Goal: Obtain resource: Download file/media

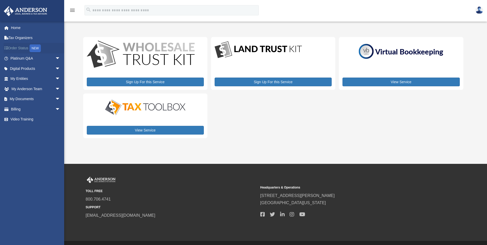
click at [24, 48] on link "Order Status NEW" at bounding box center [36, 48] width 64 height 11
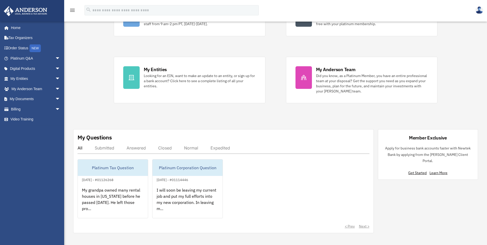
scroll to position [77, 0]
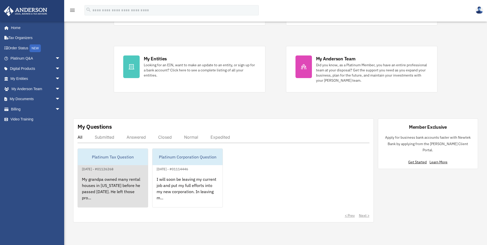
click at [121, 190] on div "My grandpa owned many rental houses in [US_STATE] before he passed [DATE]. He l…" at bounding box center [113, 192] width 70 height 40
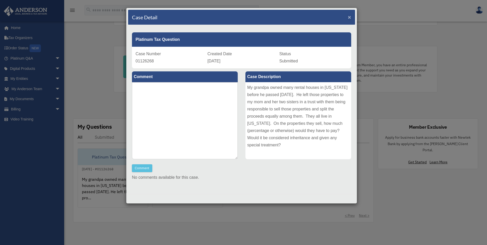
click at [348, 17] on span "×" at bounding box center [349, 17] width 3 height 6
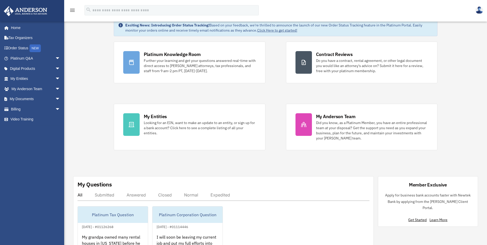
scroll to position [0, 0]
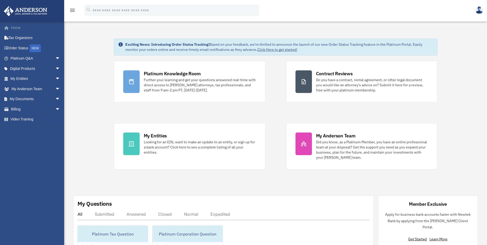
click at [18, 28] on link "Home" at bounding box center [36, 28] width 64 height 10
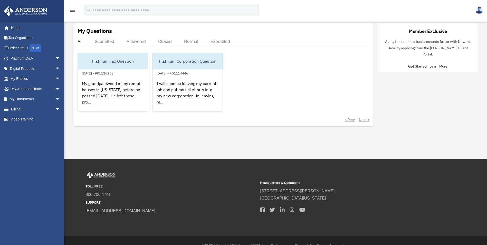
scroll to position [183, 0]
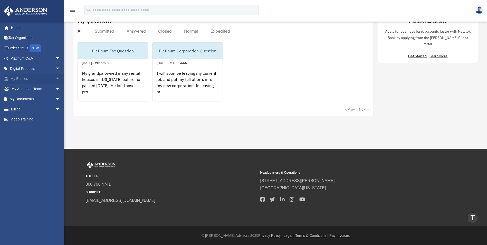
click at [55, 79] on span "arrow_drop_down" at bounding box center [60, 79] width 10 height 11
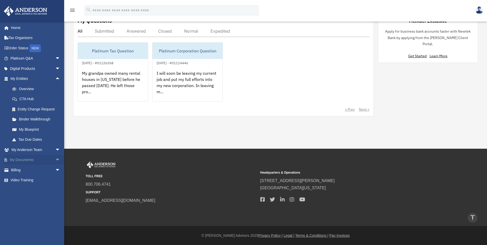
click at [55, 159] on span "arrow_drop_down" at bounding box center [60, 160] width 10 height 11
click at [34, 190] on link "Forms Library" at bounding box center [37, 190] width 61 height 10
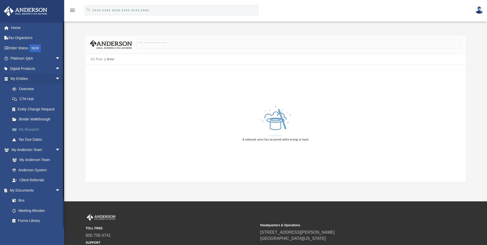
click at [32, 128] on link "My Blueprint" at bounding box center [37, 129] width 61 height 10
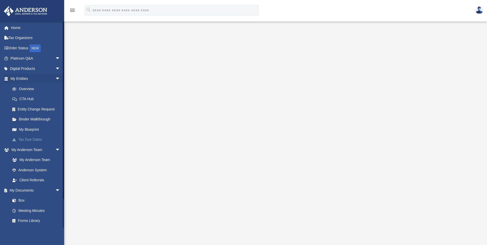
click at [35, 139] on link "Tax Due Dates" at bounding box center [37, 139] width 61 height 10
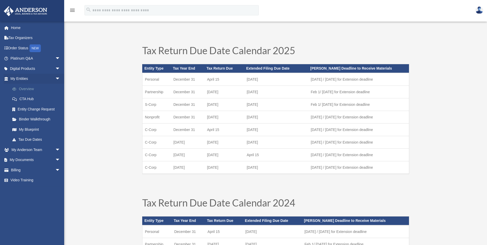
click at [32, 90] on link "Overview" at bounding box center [37, 89] width 61 height 10
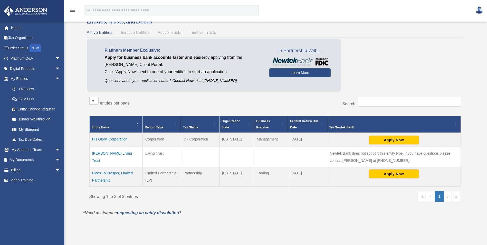
scroll to position [26, 0]
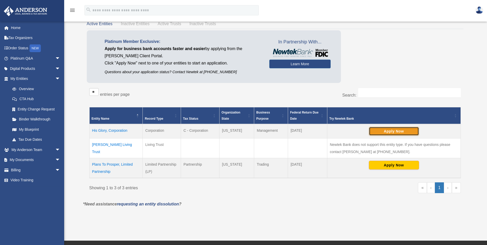
click at [391, 129] on button "Apply Now" at bounding box center [394, 131] width 50 height 9
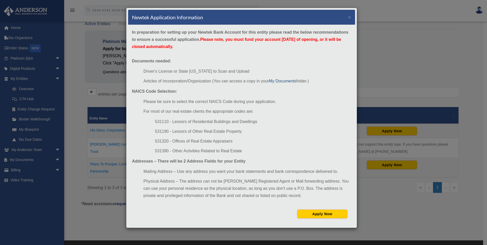
click at [288, 81] on link "My Documents" at bounding box center [282, 81] width 27 height 4
click at [283, 81] on link "My Documents" at bounding box center [282, 81] width 27 height 4
click at [350, 17] on button "×" at bounding box center [349, 16] width 3 height 5
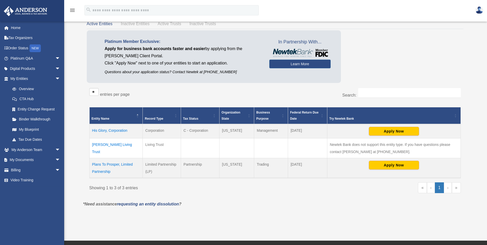
click at [121, 163] on td "Plans To Prosper, Limited Partnership" at bounding box center [115, 168] width 53 height 20
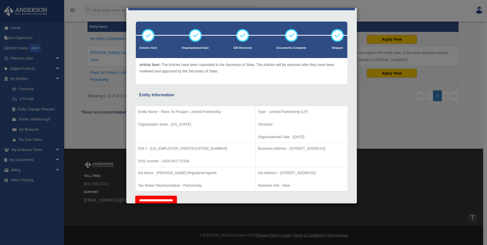
scroll to position [0, 0]
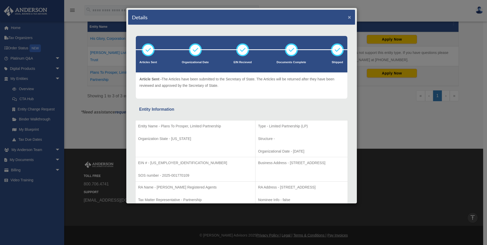
click at [348, 17] on button "×" at bounding box center [349, 16] width 3 height 5
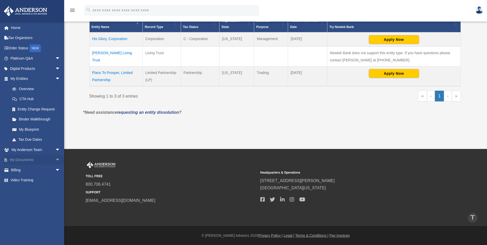
click at [55, 159] on span "arrow_drop_down" at bounding box center [60, 160] width 10 height 11
click at [31, 189] on link "Forms Library" at bounding box center [37, 190] width 61 height 10
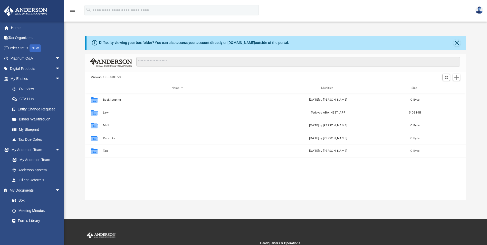
scroll to position [113, 377]
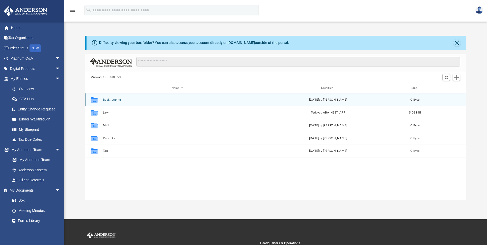
click at [116, 99] on button "Bookkeeping" at bounding box center [177, 99] width 149 height 3
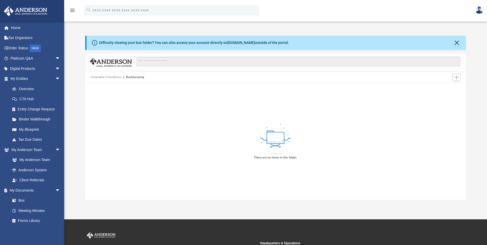
click at [122, 77] on span at bounding box center [123, 77] width 3 height 3
click at [124, 77] on span "Viewable-ClientDocs" at bounding box center [108, 77] width 35 height 5
click at [128, 77] on button "Bookkeeping" at bounding box center [135, 77] width 18 height 5
click at [198, 63] on input "Search files and folders" at bounding box center [298, 62] width 324 height 10
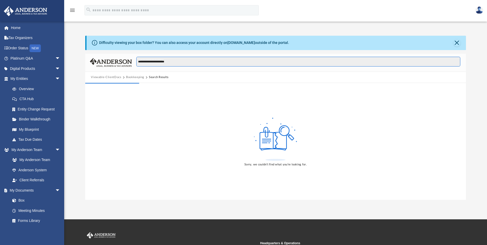
type input "**********"
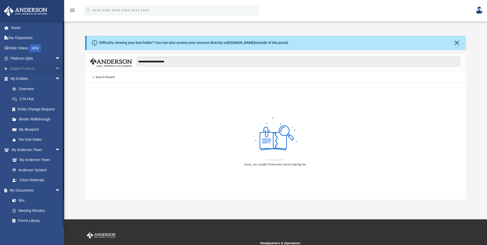
click at [55, 68] on span "arrow_drop_down" at bounding box center [60, 68] width 10 height 11
click at [55, 59] on span "arrow_drop_down" at bounding box center [60, 58] width 10 height 11
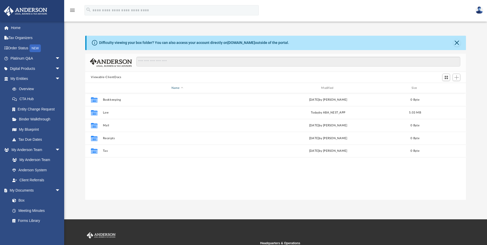
scroll to position [113, 377]
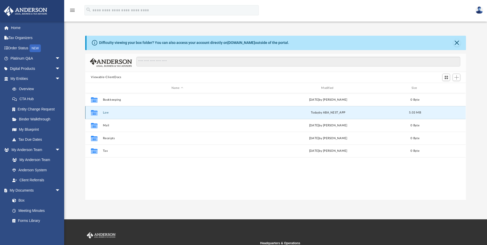
click at [107, 112] on button "Law" at bounding box center [177, 112] width 149 height 3
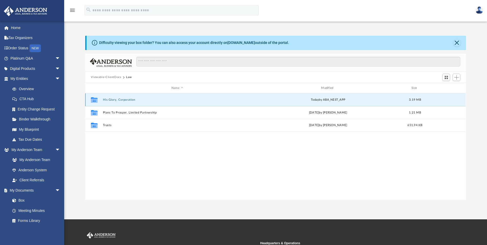
click at [125, 99] on button "His Glory, Corporation" at bounding box center [177, 99] width 149 height 3
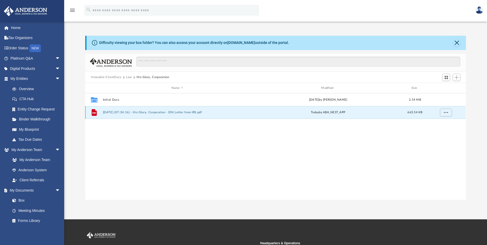
click at [145, 112] on button "2025.09.29 (07:34:16) - His Glory, Corporation - EIN Letter from IRS.pdf" at bounding box center [177, 112] width 149 height 3
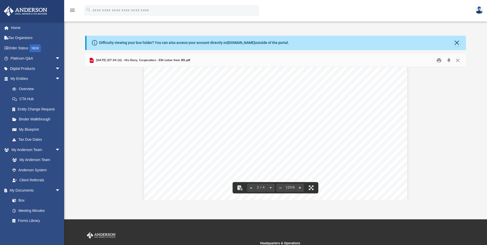
scroll to position [539, 0]
click at [456, 60] on button "Close" at bounding box center [457, 60] width 9 height 8
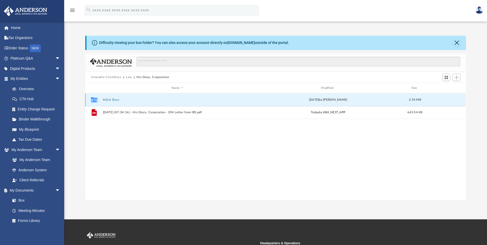
click at [114, 101] on button "Initial Docs" at bounding box center [177, 99] width 149 height 3
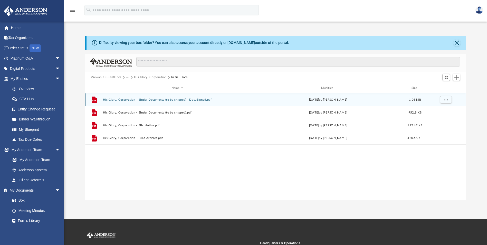
click at [157, 100] on button "His Glory, Corporation - Binder Documents (to be shipped) - DocuSigned.pdf" at bounding box center [177, 99] width 149 height 3
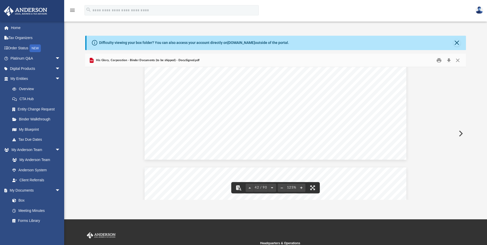
scroll to position [14470, 0]
drag, startPoint x: 463, startPoint y: 131, endPoint x: 467, endPoint y: 78, distance: 52.7
click at [467, 78] on div "Difficulty viewing your box folder? You can also access your account directly o…" at bounding box center [275, 118] width 423 height 164
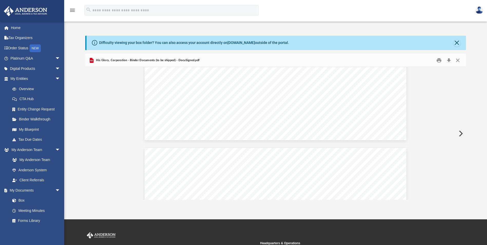
drag, startPoint x: 465, startPoint y: 130, endPoint x: 464, endPoint y: 127, distance: 2.8
click at [464, 127] on button "Preview" at bounding box center [459, 133] width 11 height 14
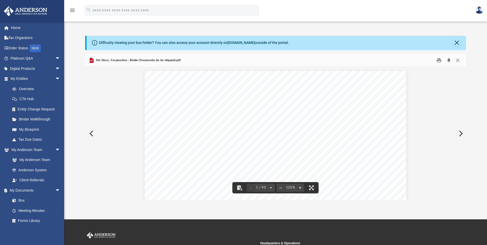
click at [449, 62] on button "Download" at bounding box center [448, 60] width 9 height 8
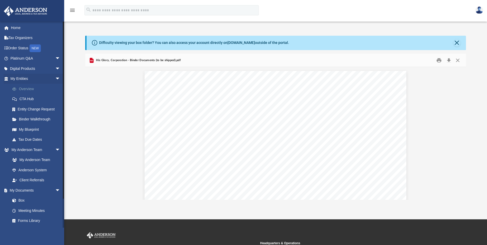
click at [40, 89] on link "Overview" at bounding box center [37, 89] width 61 height 10
click at [29, 89] on link "Overview" at bounding box center [37, 89] width 61 height 10
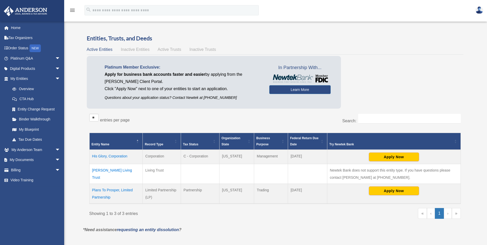
click at [122, 189] on td "Plans To Prosper, Limited Partnership" at bounding box center [115, 193] width 53 height 20
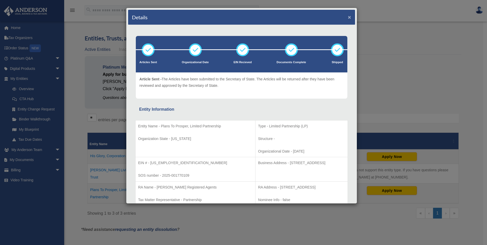
click at [348, 17] on button "×" at bounding box center [349, 16] width 3 height 5
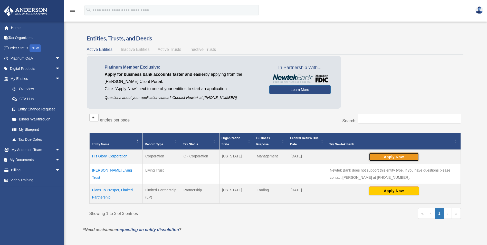
click at [402, 155] on button "Apply Now" at bounding box center [394, 156] width 50 height 9
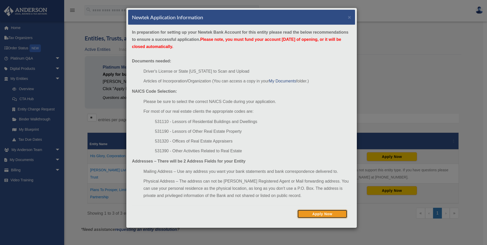
click at [339, 212] on button "Apply Now" at bounding box center [322, 213] width 50 height 9
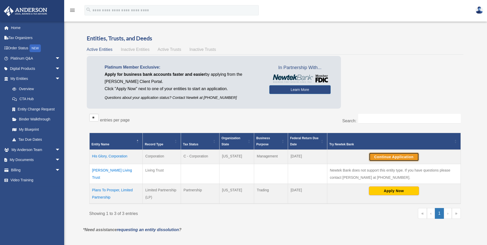
click at [404, 155] on button "Continue Application" at bounding box center [394, 156] width 50 height 9
click at [401, 190] on button "Apply Now" at bounding box center [394, 190] width 50 height 9
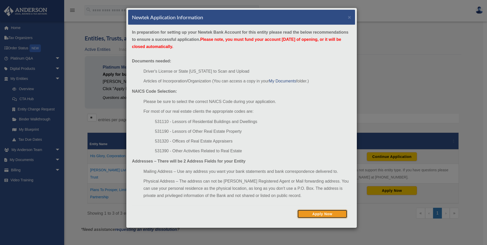
click at [328, 215] on button "Apply Now" at bounding box center [322, 213] width 50 height 9
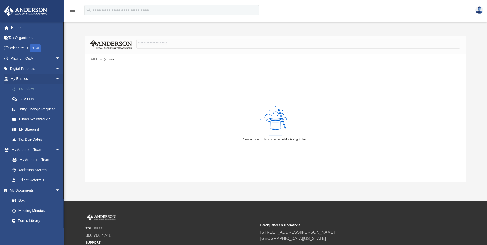
click at [37, 86] on link "Overview" at bounding box center [37, 89] width 61 height 10
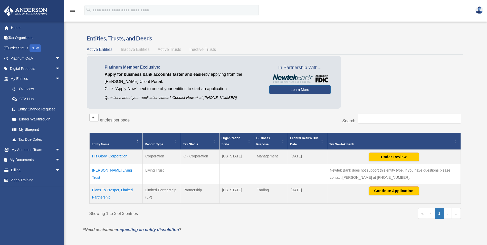
click at [116, 190] on td "Plans To Prosper, Limited Partnership" at bounding box center [115, 193] width 53 height 20
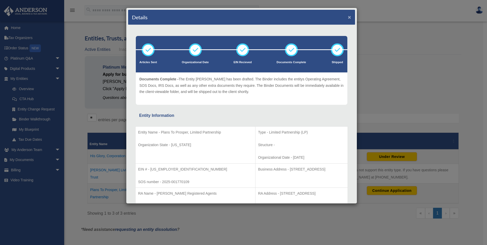
click at [348, 17] on button "×" at bounding box center [349, 16] width 3 height 5
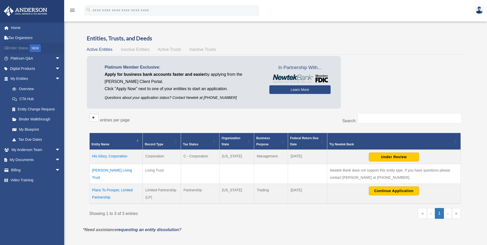
click at [26, 49] on link "Order Status NEW" at bounding box center [36, 48] width 64 height 11
click at [55, 67] on span "arrow_drop_down" at bounding box center [60, 68] width 10 height 11
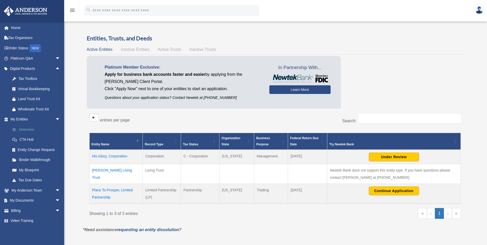
click at [29, 129] on link "Overview" at bounding box center [37, 129] width 61 height 10
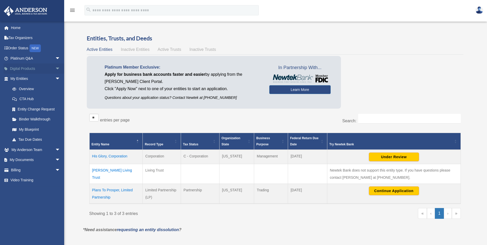
click at [55, 69] on span "arrow_drop_down" at bounding box center [60, 68] width 10 height 11
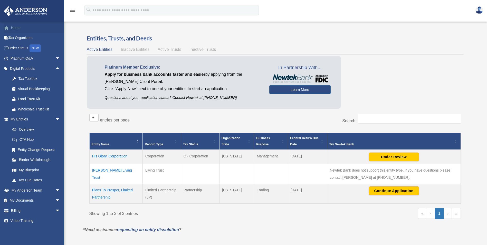
click at [17, 28] on link "Home" at bounding box center [36, 28] width 64 height 10
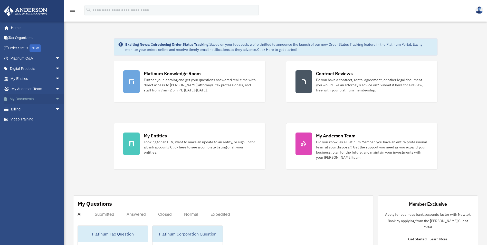
click at [55, 99] on span "arrow_drop_down" at bounding box center [60, 99] width 10 height 11
click at [29, 107] on link "Box" at bounding box center [37, 109] width 61 height 10
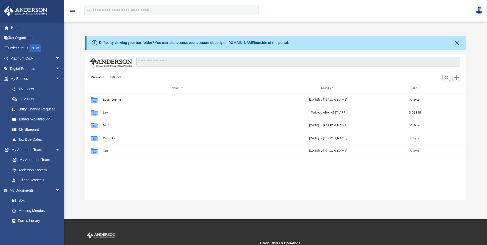
scroll to position [113, 377]
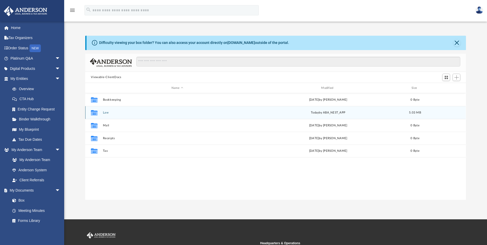
click at [106, 112] on button "Law" at bounding box center [177, 112] width 149 height 3
click at [138, 112] on button "Plans To Prosper, Limited Partnership" at bounding box center [177, 112] width 149 height 3
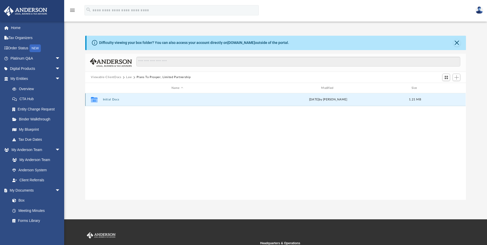
click at [115, 99] on button "Initial Docs" at bounding box center [177, 99] width 149 height 3
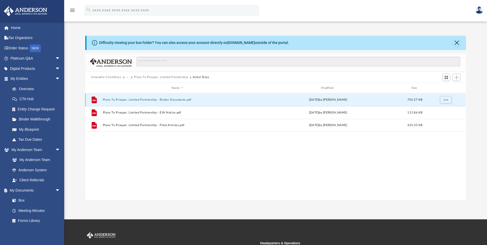
click at [175, 99] on button "Plans To Prosper, Limited Partnership - Binder Documents.pdf" at bounding box center [177, 99] width 149 height 3
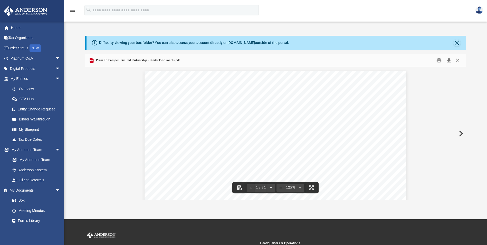
click at [449, 60] on button "Download" at bounding box center [448, 60] width 9 height 8
